Goal: Obtain resource: Obtain resource

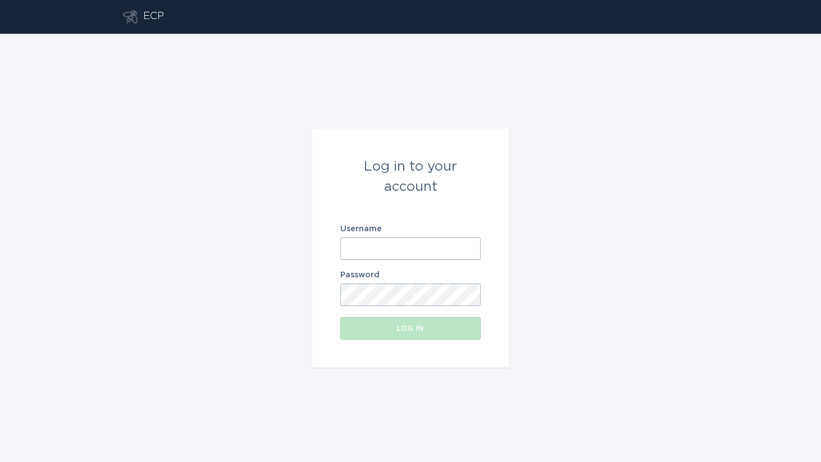
click at [369, 248] on input "Username" at bounding box center [410, 249] width 140 height 22
paste input "[EMAIL_ADDRESS][DOMAIN_NAME]"
type input "[EMAIL_ADDRESS][DOMAIN_NAME]"
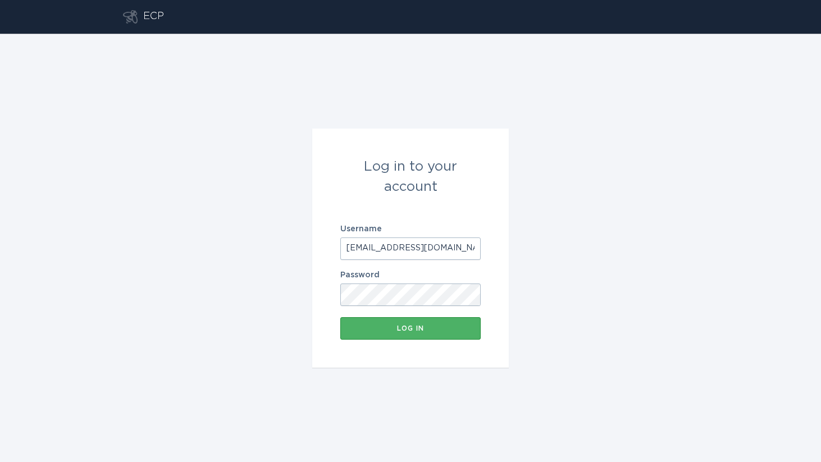
click at [450, 337] on button "Log in" at bounding box center [410, 328] width 140 height 22
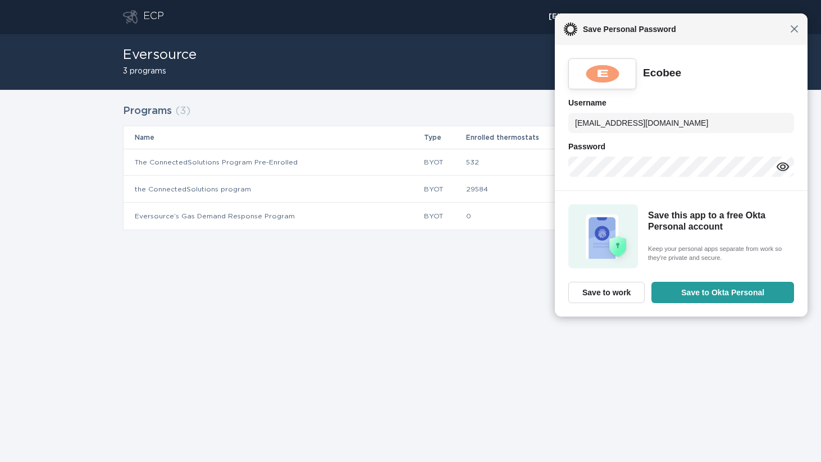
click at [794, 29] on span "Close" at bounding box center [794, 29] width 8 height 8
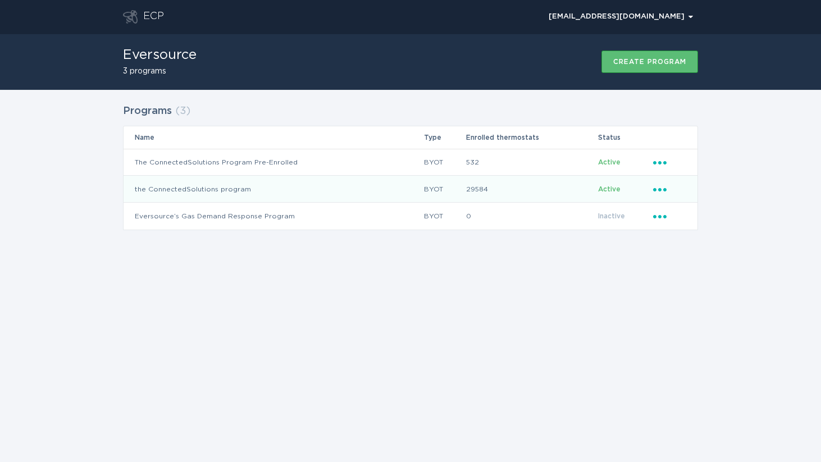
click at [655, 189] on icon "Popover menu" at bounding box center [659, 189] width 13 height 3
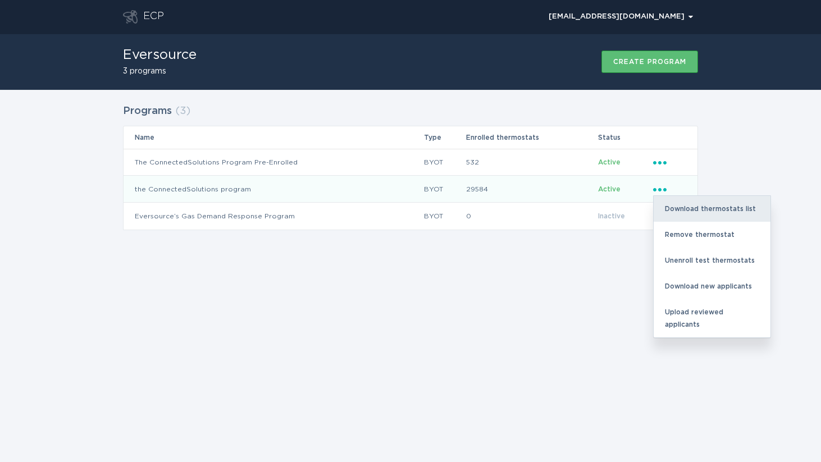
click at [679, 204] on div "Download thermostats list" at bounding box center [712, 209] width 117 height 26
click at [723, 203] on div "Download thermostats list" at bounding box center [712, 209] width 117 height 26
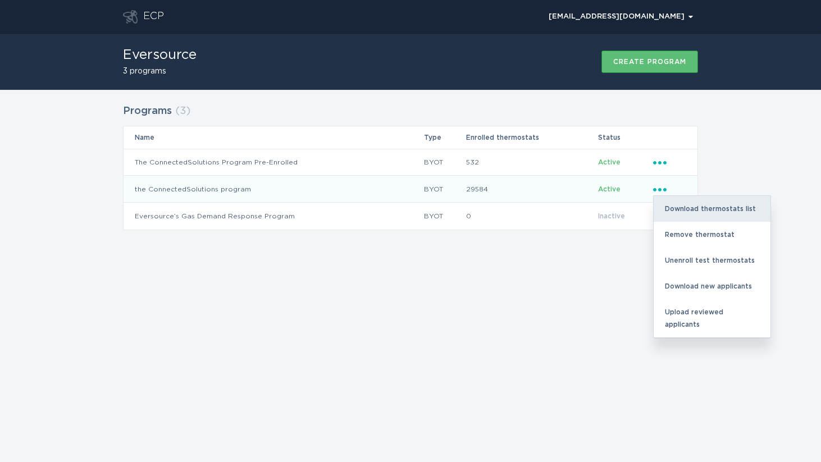
click at [751, 198] on div "Download thermostats list" at bounding box center [712, 209] width 117 height 26
click at [484, 188] on td "29584" at bounding box center [532, 189] width 132 height 27
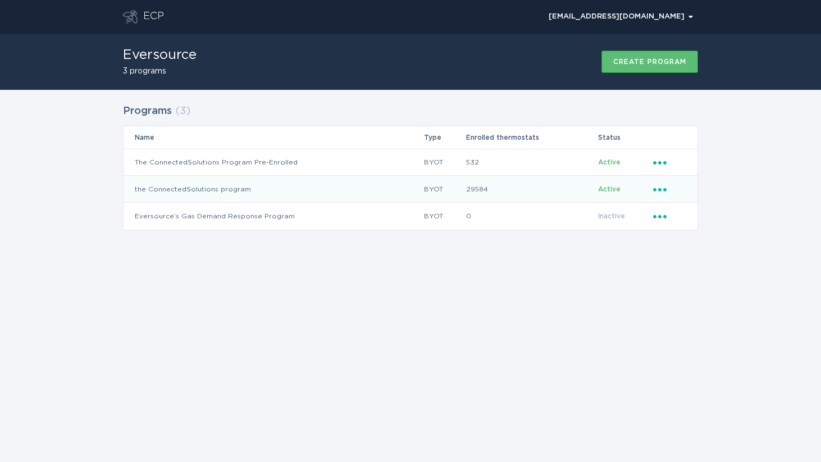
click at [186, 185] on td "the ConnectedSolutions program" at bounding box center [274, 189] width 300 height 27
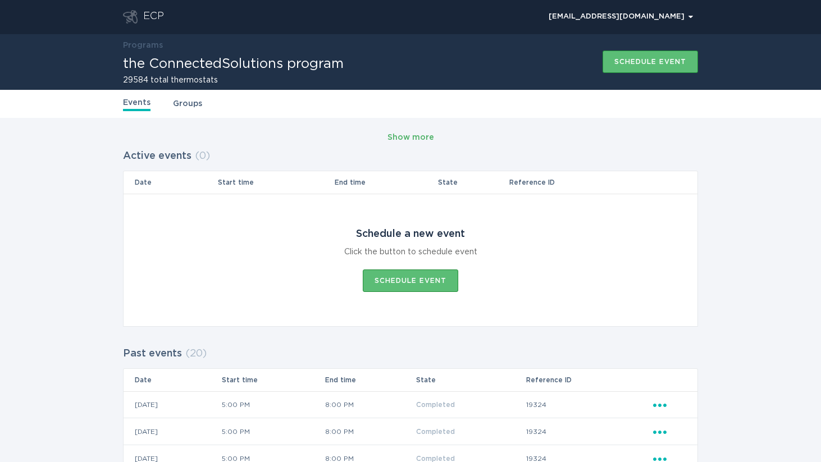
click at [410, 138] on div "Show more" at bounding box center [411, 137] width 47 height 12
click at [176, 105] on link "Groups" at bounding box center [187, 104] width 29 height 12
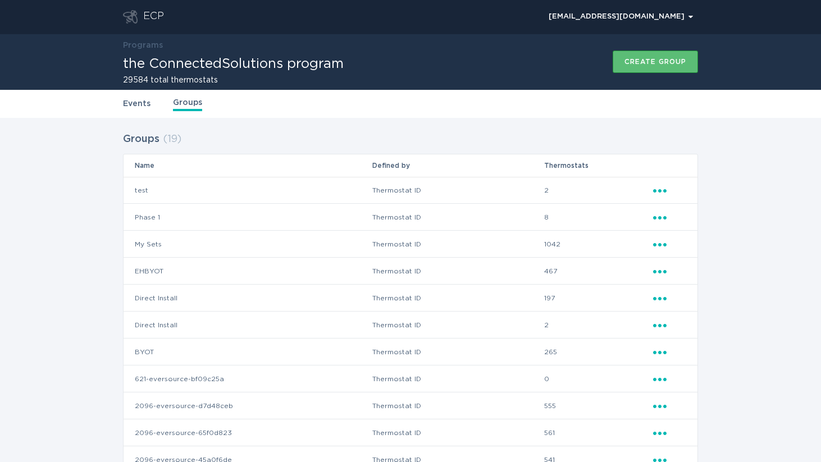
click at [659, 189] on icon "Ellipsis" at bounding box center [661, 189] width 16 height 10
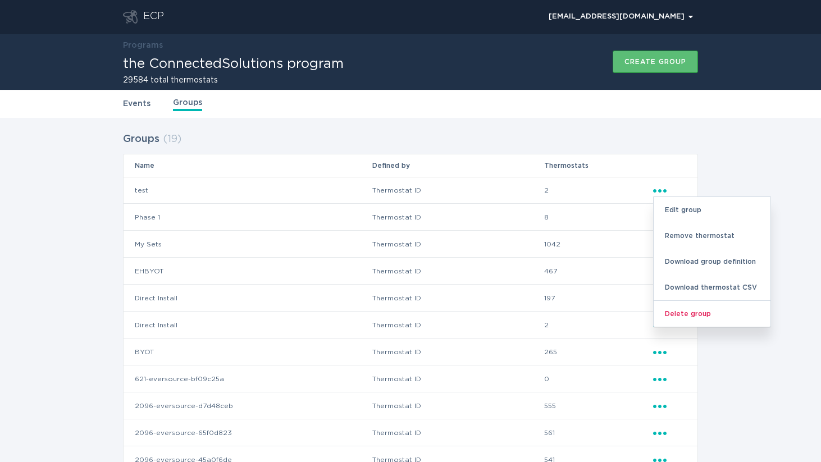
click at [736, 139] on div "Groups ( 19 ) Name Defined by Thermostats test Thermostat ID 2 Ellipsis Edit gr…" at bounding box center [410, 423] width 821 height 611
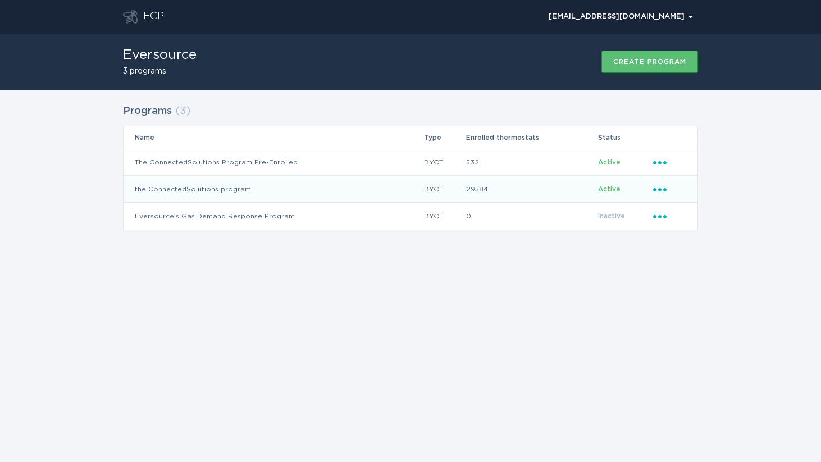
click at [666, 190] on icon "Ellipsis" at bounding box center [661, 188] width 16 height 10
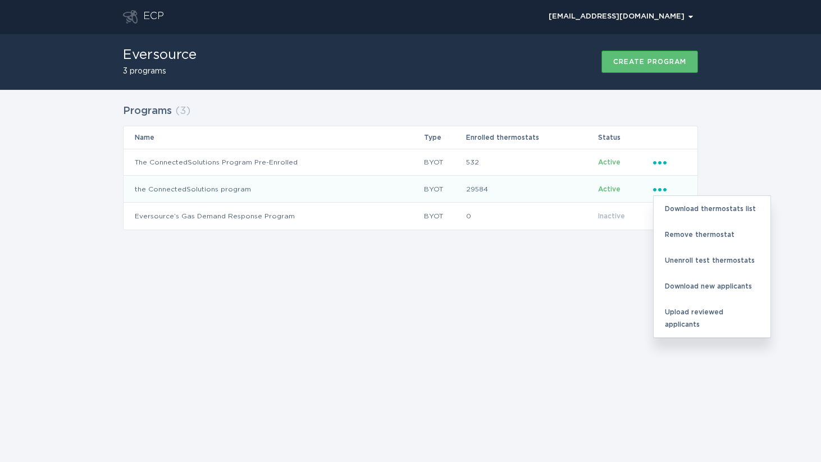
click at [759, 130] on div "Programs ( 3 ) Name Type Enrolled thermostats Status The ConnectedSolutions Pro…" at bounding box center [410, 174] width 821 height 169
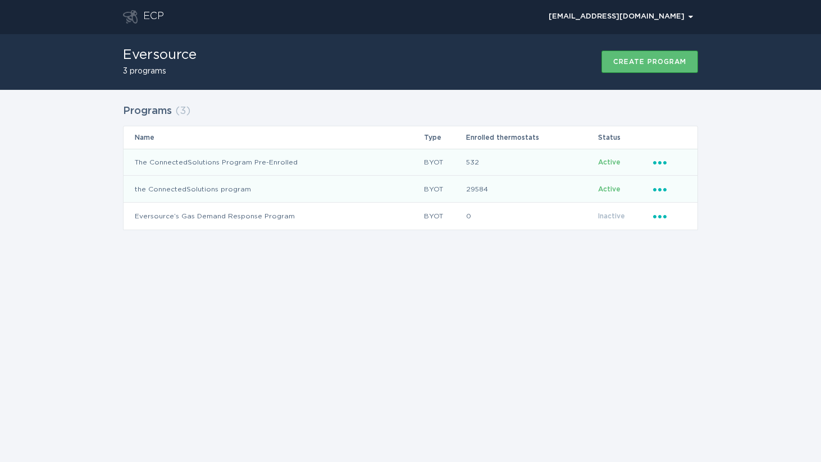
click at [660, 163] on icon "Popover menu" at bounding box center [659, 162] width 13 height 3
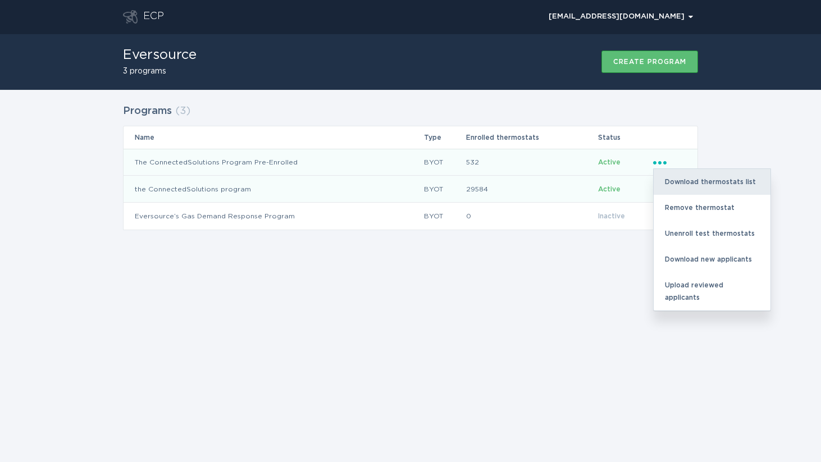
click at [673, 176] on div "Download thermostats list" at bounding box center [712, 182] width 117 height 26
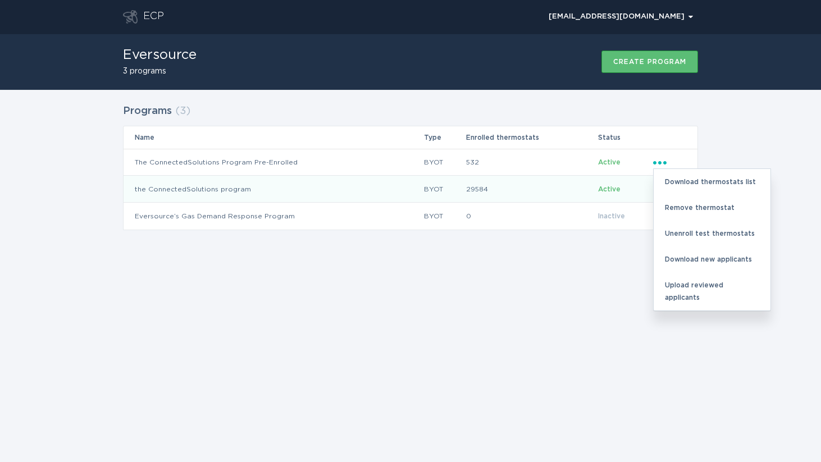
click at [788, 94] on div "Programs ( 3 ) Name Type Enrolled thermostats Status The ConnectedSolutions Pro…" at bounding box center [410, 174] width 821 height 169
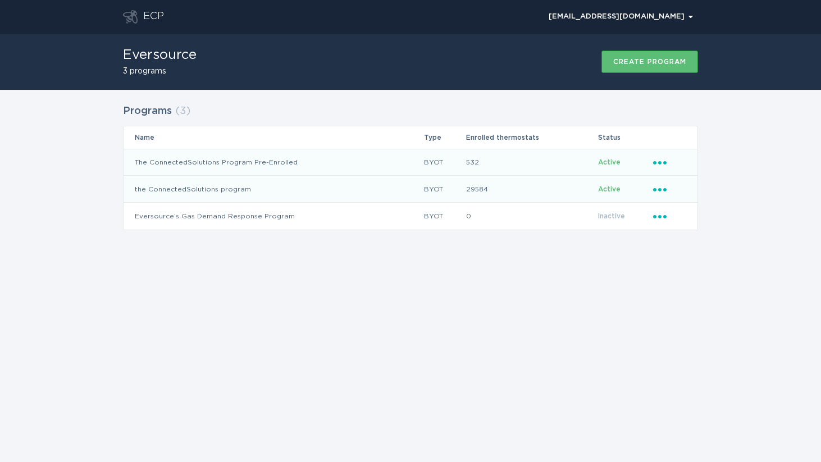
click at [661, 162] on icon "Popover menu" at bounding box center [659, 162] width 13 height 3
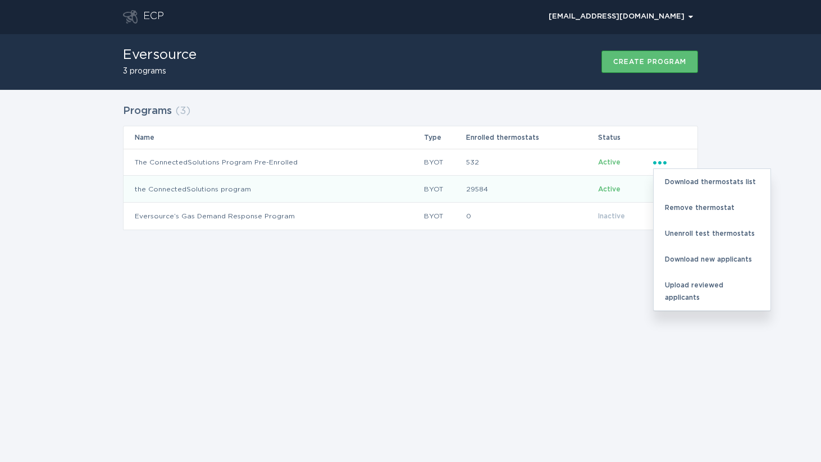
click at [712, 124] on div "Programs ( 3 ) Name Type Enrolled thermostats Status The ConnectedSolutions Pro…" at bounding box center [410, 174] width 821 height 169
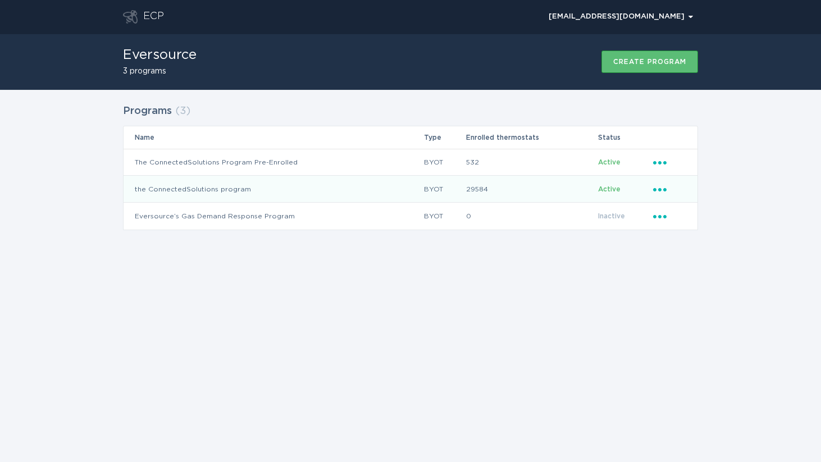
click at [653, 183] on icon "Ellipsis" at bounding box center [661, 188] width 16 height 10
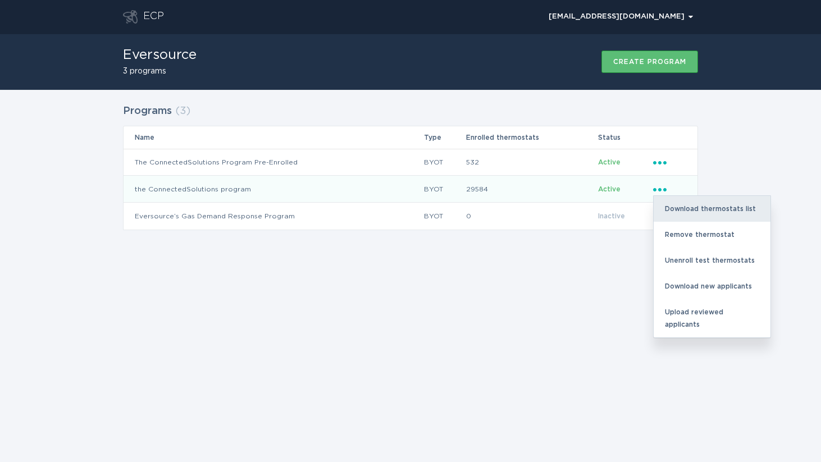
click at [676, 203] on div "Download thermostats list" at bounding box center [712, 209] width 117 height 26
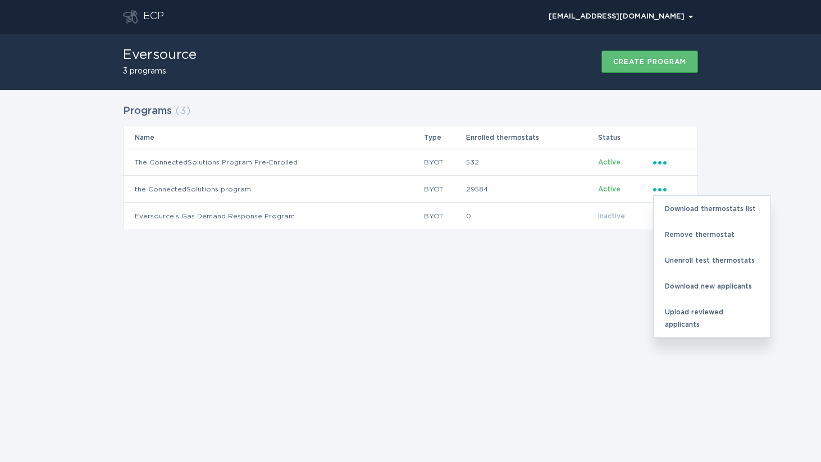
click at [721, 151] on div "Programs ( 3 ) Name Type Enrolled thermostats Status The ConnectedSolutions Pro…" at bounding box center [410, 174] width 821 height 169
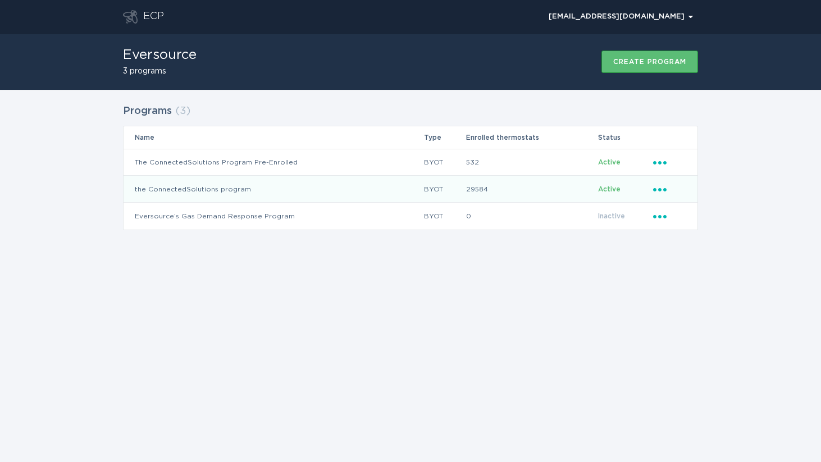
click at [664, 191] on icon "Ellipsis" at bounding box center [661, 188] width 16 height 10
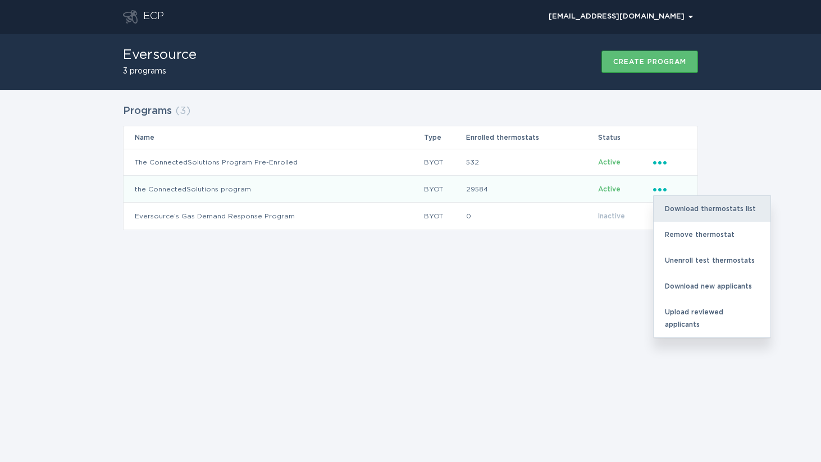
click at [682, 210] on div "Download thermostats list" at bounding box center [712, 209] width 117 height 26
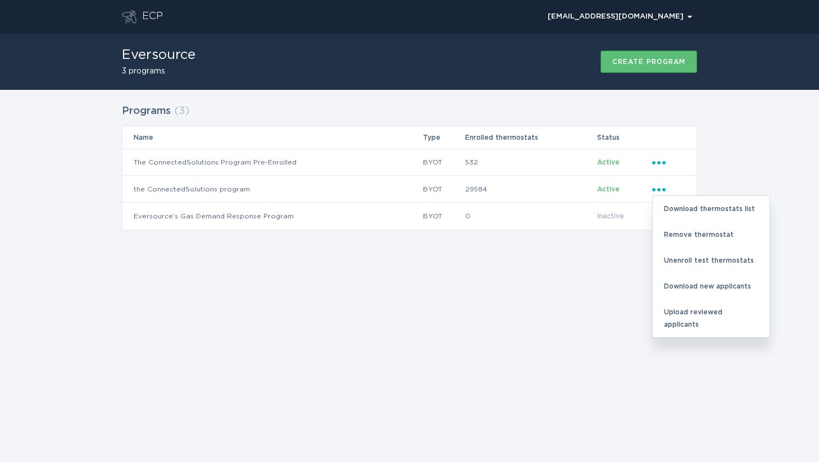
click at [771, 107] on div "Programs ( 3 ) Name Type Enrolled thermostats Status The ConnectedSolutions Pro…" at bounding box center [409, 174] width 819 height 169
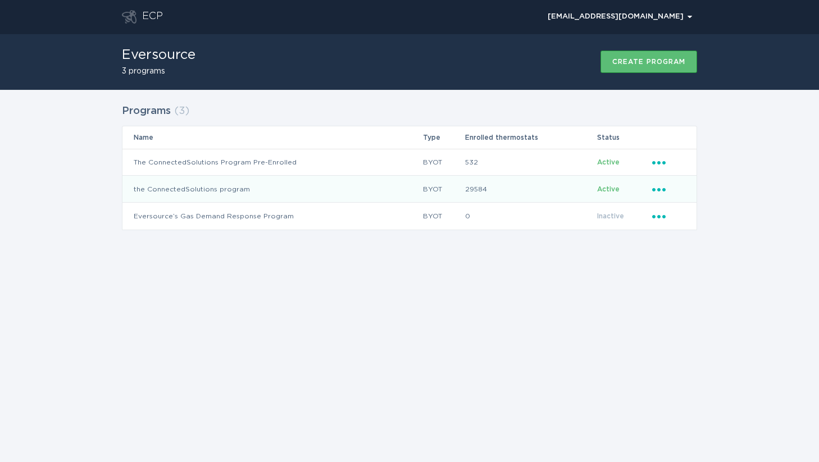
click at [655, 188] on icon "Ellipsis" at bounding box center [660, 188] width 16 height 10
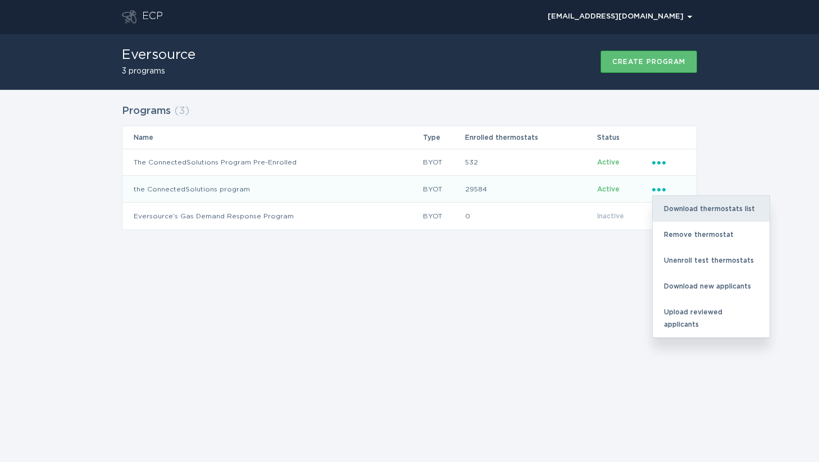
click at [680, 203] on div "Download thermostats list" at bounding box center [711, 209] width 117 height 26
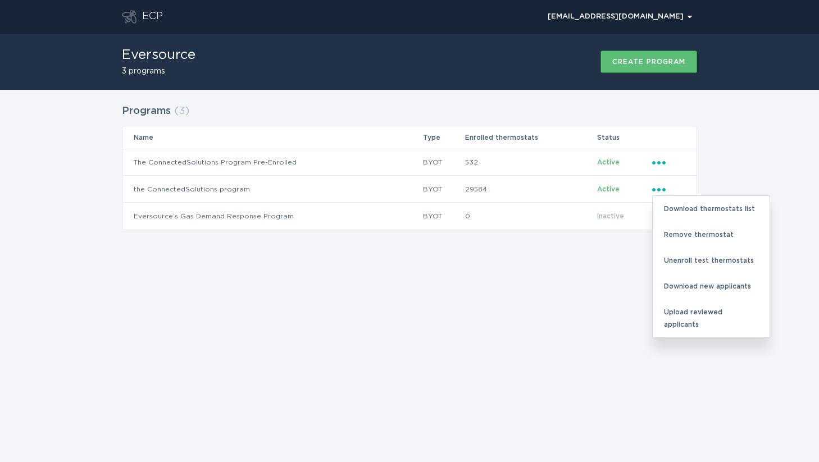
click at [761, 95] on div "Programs ( 3 ) Name Type Enrolled thermostats Status The ConnectedSolutions Pro…" at bounding box center [409, 174] width 819 height 169
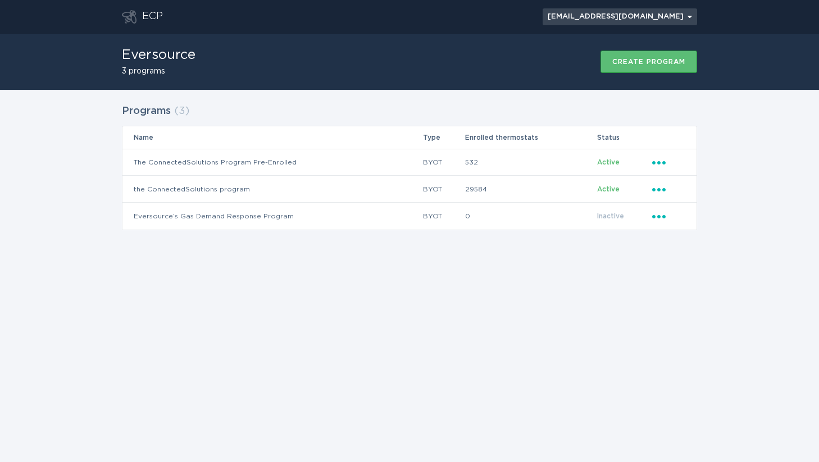
click at [667, 21] on button "[EMAIL_ADDRESS][DOMAIN_NAME] Chevron" at bounding box center [620, 16] width 155 height 17
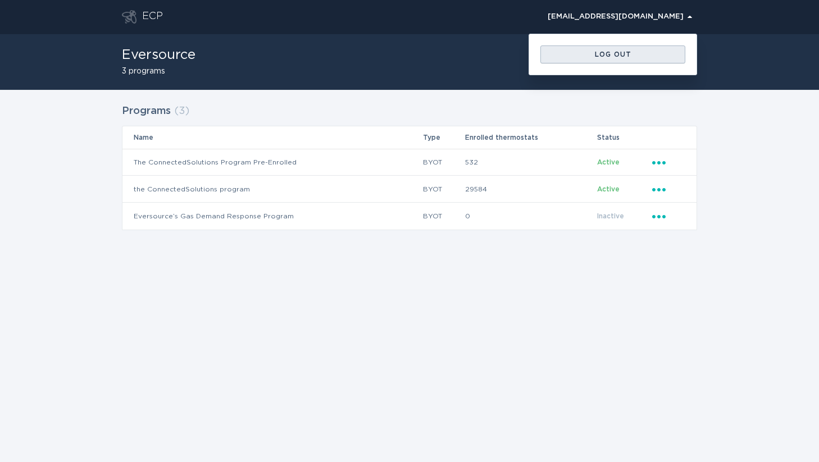
click at [635, 58] on button "Log out" at bounding box center [612, 55] width 145 height 18
